Goal: Information Seeking & Learning: Compare options

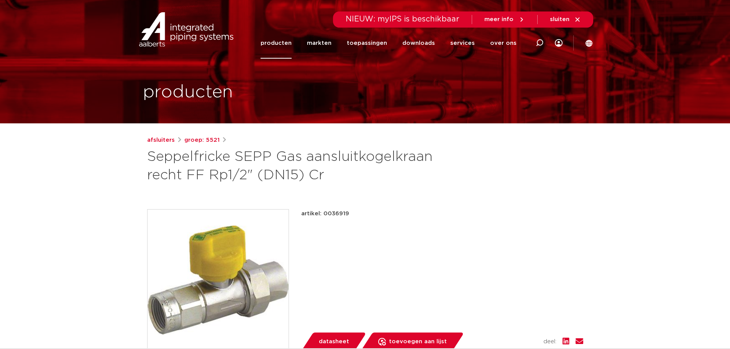
drag, startPoint x: 347, startPoint y: 215, endPoint x: 323, endPoint y: 215, distance: 23.7
click at [323, 215] on p "artikel: 0036919" at bounding box center [325, 213] width 48 height 9
copy p "0036919"
click at [373, 247] on div "artikel: 0036919 lees meer lees minder datasheet" at bounding box center [442, 280] width 282 height 142
click at [539, 44] on icon at bounding box center [539, 43] width 8 height 8
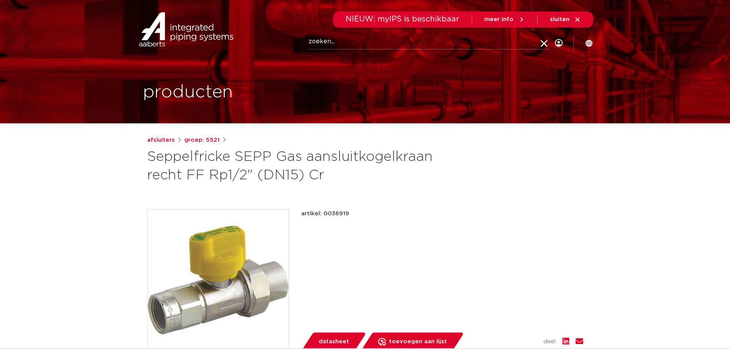
paste input "0606144"
type input "0606144"
click button "Zoeken" at bounding box center [0, 0] width 0 height 0
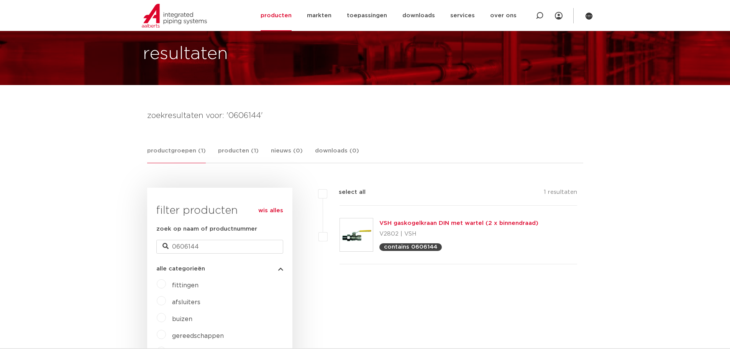
click at [418, 222] on link "VSH gaskogelkraan DIN met wartel (2 x binnendraad)" at bounding box center [458, 223] width 159 height 6
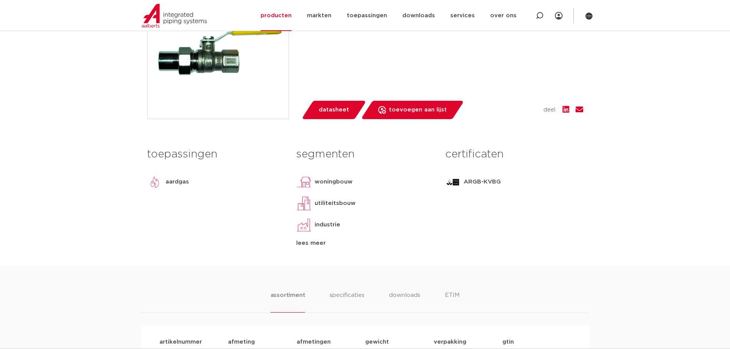
scroll to position [268, 0]
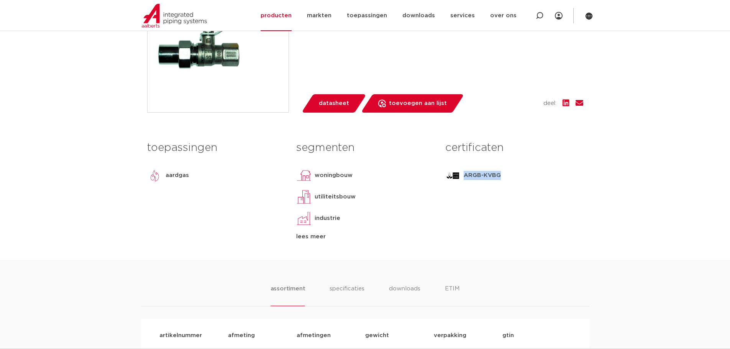
drag, startPoint x: 496, startPoint y: 177, endPoint x: 465, endPoint y: 177, distance: 30.6
click at [465, 177] on div "ARGB-KVBG" at bounding box center [514, 175] width 138 height 15
copy p "ARGB-KVBG"
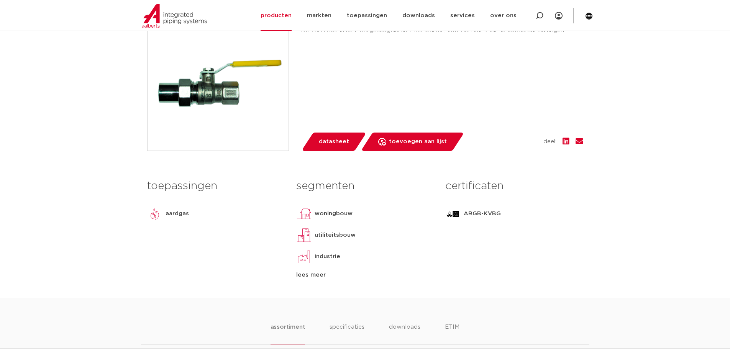
click at [234, 218] on div "aardgas" at bounding box center [216, 213] width 138 height 15
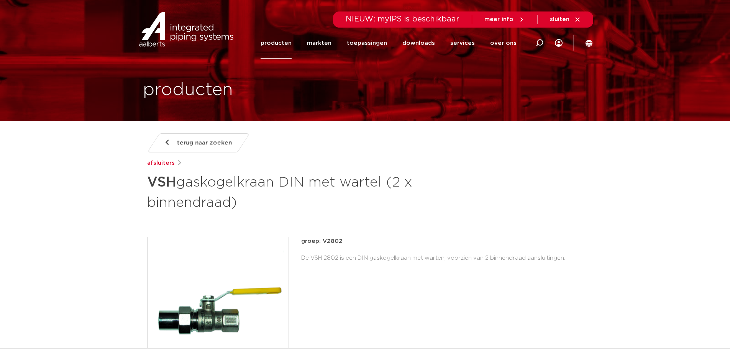
scroll to position [0, 0]
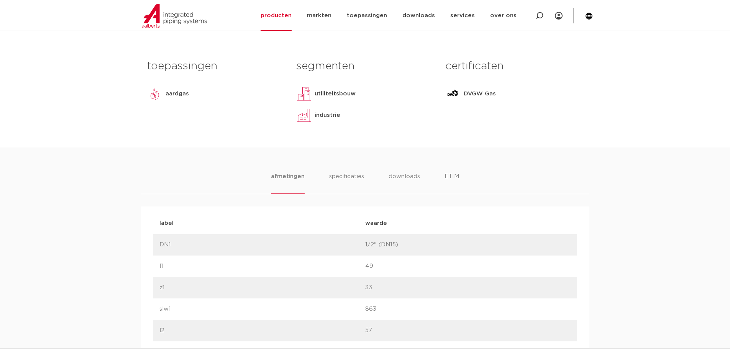
scroll to position [345, 0]
click at [339, 182] on li "specificaties" at bounding box center [346, 183] width 37 height 22
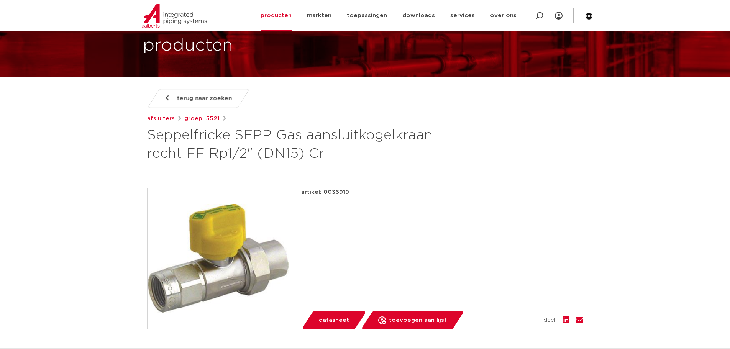
scroll to position [115, 0]
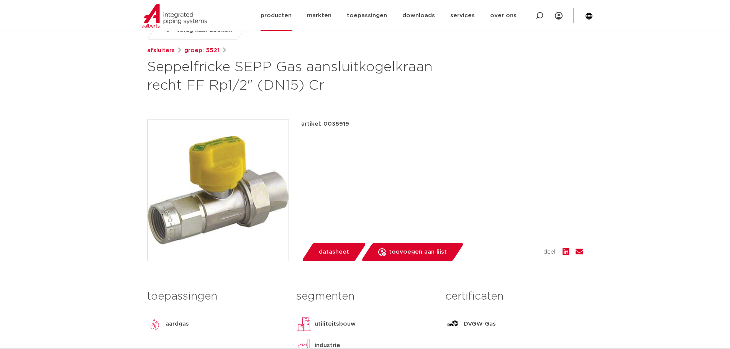
drag, startPoint x: 108, startPoint y: 49, endPoint x: 110, endPoint y: 13, distance: 36.0
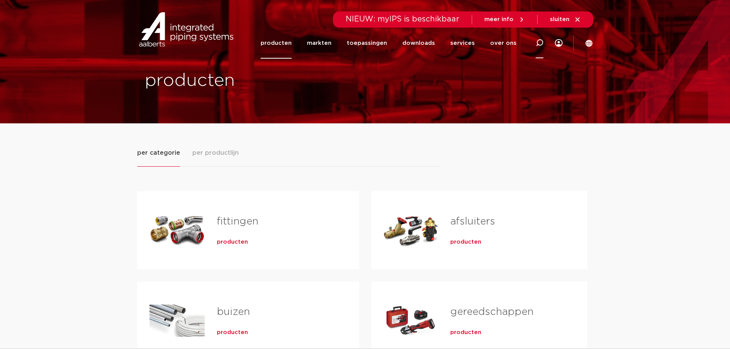
click at [539, 41] on icon at bounding box center [539, 43] width 8 height 8
type input "terugslagklep"
click button "Zoeken" at bounding box center [0, 0] width 0 height 0
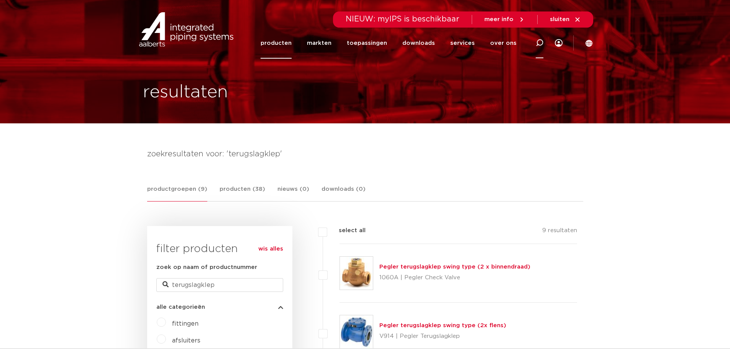
click at [533, 42] on div at bounding box center [539, 42] width 31 height 31
type input "keerklep"
click button "Zoeken" at bounding box center [0, 0] width 0 height 0
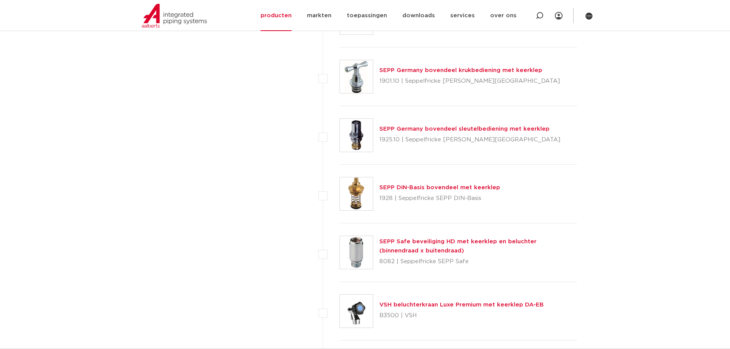
scroll to position [766, 0]
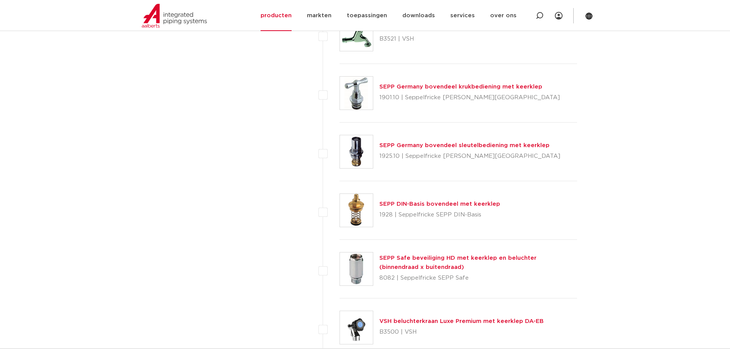
click at [495, 257] on link "SEPP Safe beveiliging HD met keerklep en beluchter (binnendraad x buitendraad)" at bounding box center [457, 262] width 157 height 15
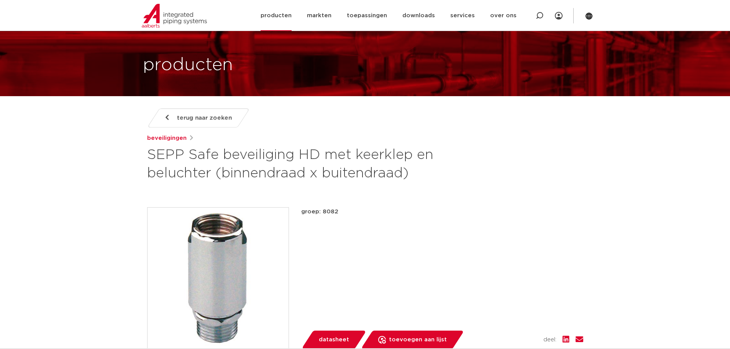
scroll to position [38, 0]
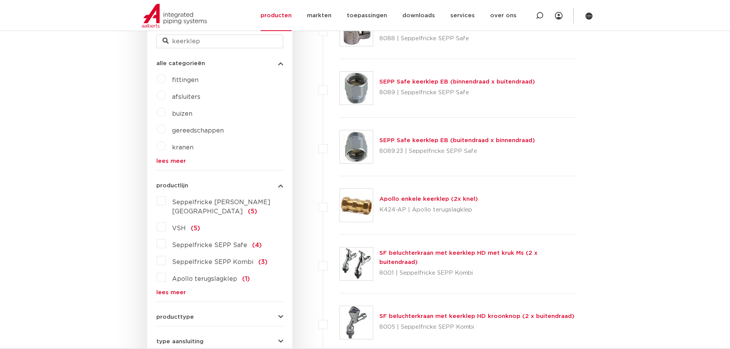
scroll to position [230, 0]
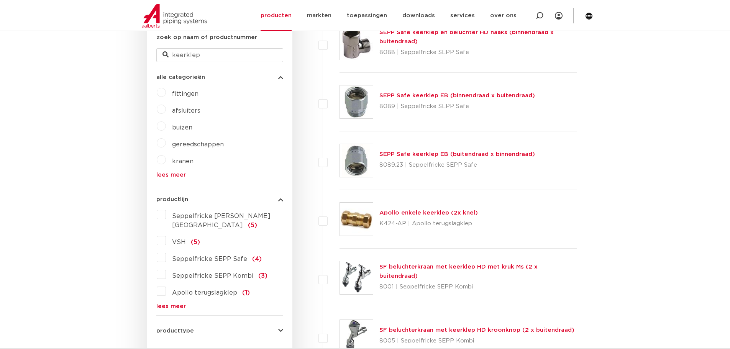
click at [432, 95] on link "SEPP Safe keerklep EB (binnendraad x buitendraad)" at bounding box center [457, 96] width 156 height 6
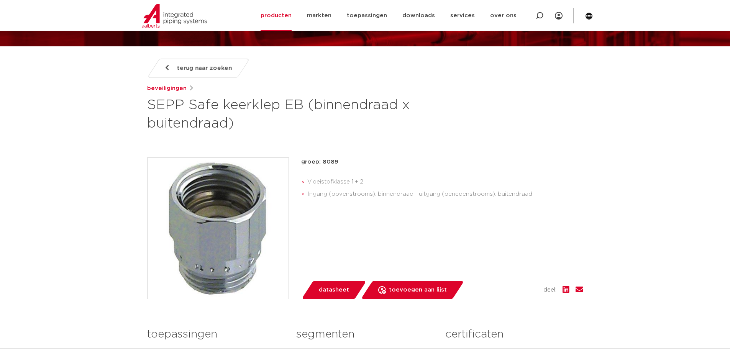
scroll to position [77, 0]
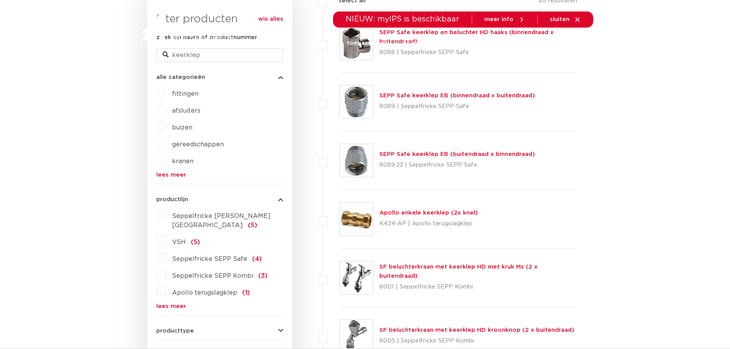
click at [413, 155] on link "SEPP Safe keerklep EB (buitendraad x binnendraad)" at bounding box center [457, 154] width 156 height 6
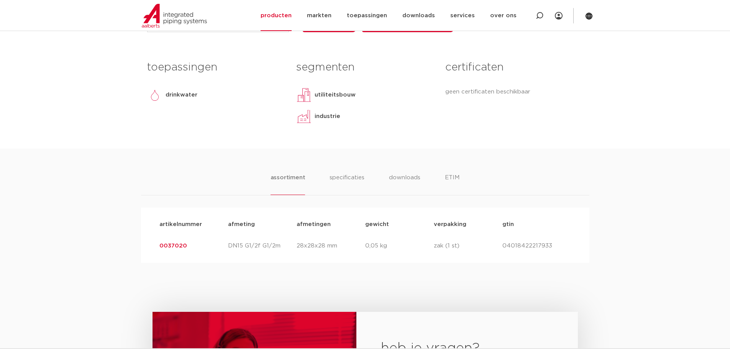
scroll to position [345, 0]
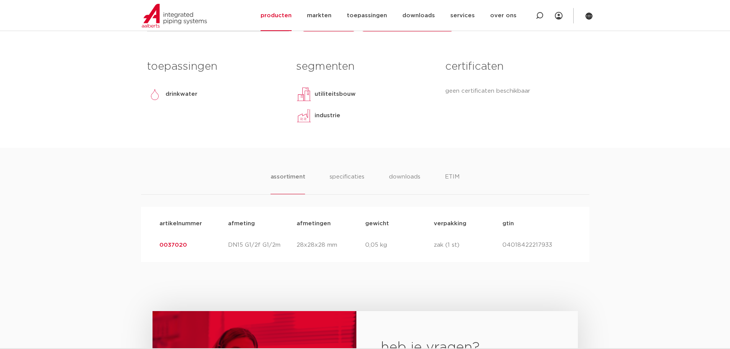
drag, startPoint x: 193, startPoint y: 246, endPoint x: 156, endPoint y: 246, distance: 37.2
click at [156, 246] on div "artikelnummer 0037020 afmeting DN15 G1/2f G1/2m [GEOGRAPHIC_DATA] 28x28x28 mm g…" at bounding box center [365, 244] width 424 height 21
copy link "0037020"
click at [99, 123] on body "Zoeken NIEUW: myIPS is beschikbaar meer info sluiten producten markten toepassi…" at bounding box center [365, 189] width 730 height 1069
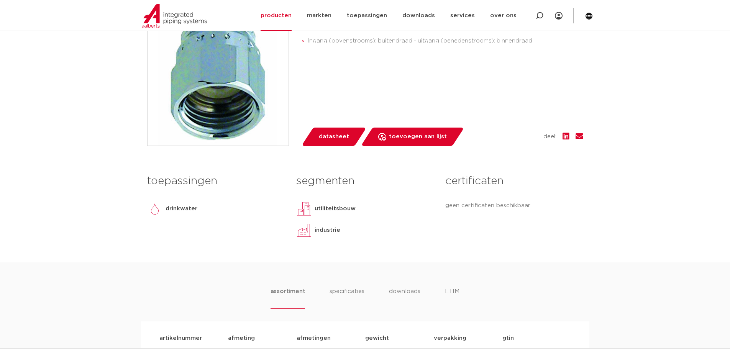
scroll to position [230, 0]
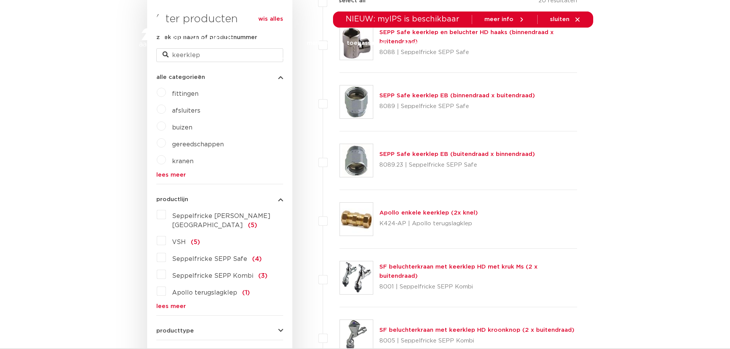
scroll to position [230, 0]
click at [450, 96] on link "SEPP Safe keerklep EB (binnendraad x buitendraad)" at bounding box center [457, 96] width 156 height 6
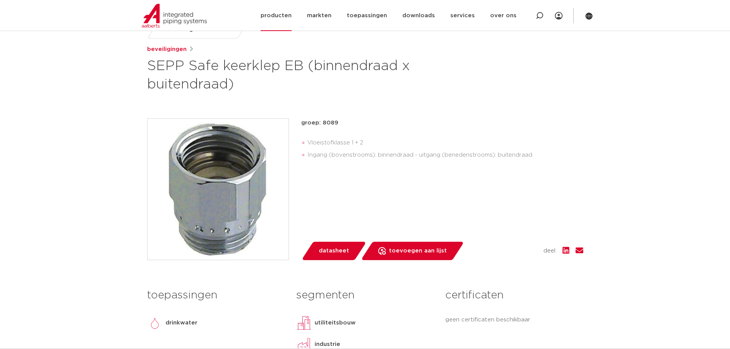
scroll to position [115, 0]
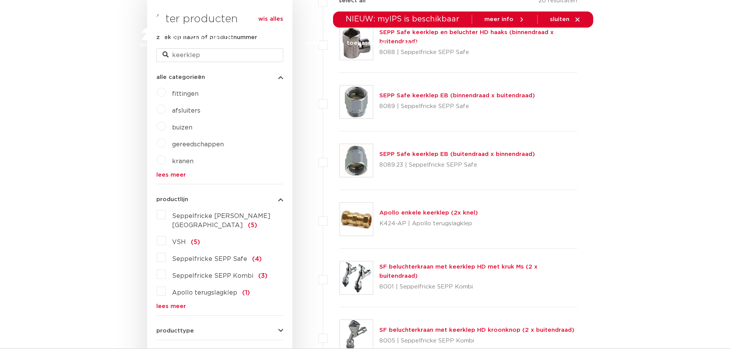
click at [405, 154] on link "SEPP Safe keerklep EB (buitendraad x binnendraad)" at bounding box center [457, 154] width 156 height 6
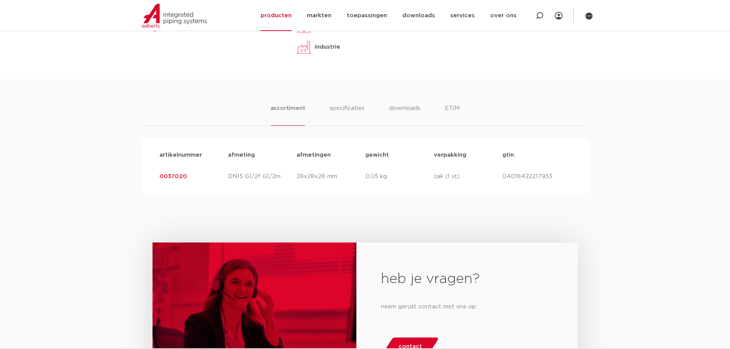
scroll to position [383, 0]
